Goal: Find specific page/section: Find specific page/section

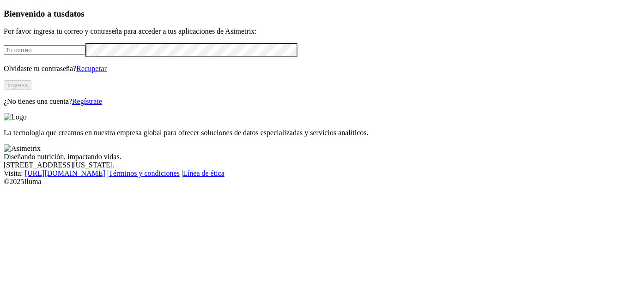
type input "omerly.tellez@aliar.com.co"
click at [31, 90] on button "Ingresa" at bounding box center [18, 85] width 28 height 10
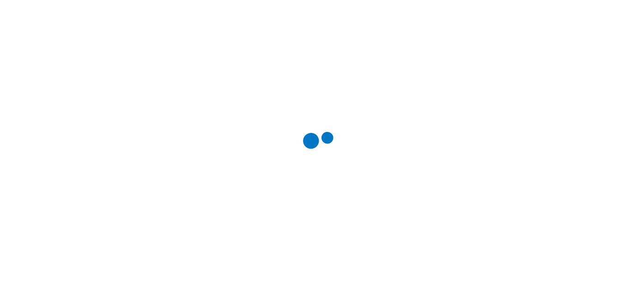
click at [449, 171] on div at bounding box center [319, 146] width 631 height 292
